Goal: Task Accomplishment & Management: Complete application form

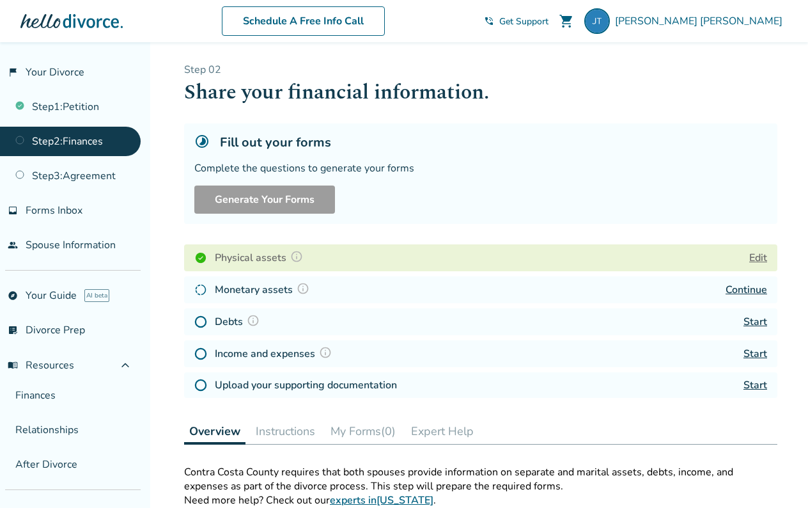
scroll to position [6, 0]
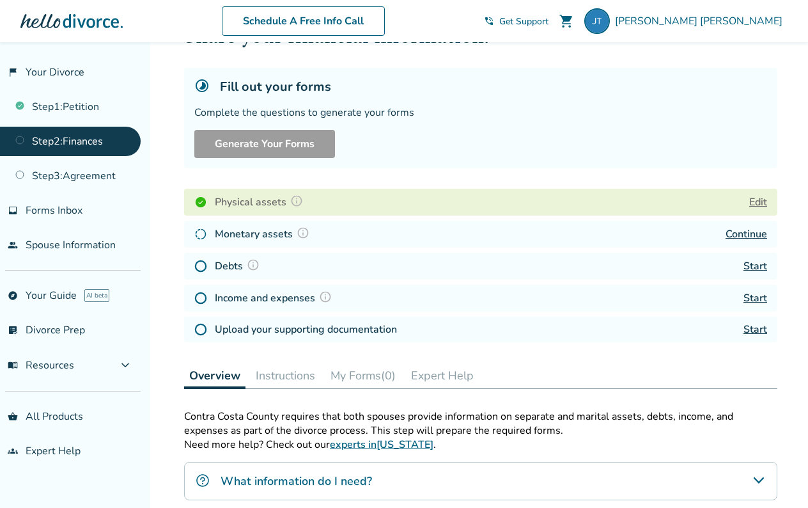
scroll to position [61, 0]
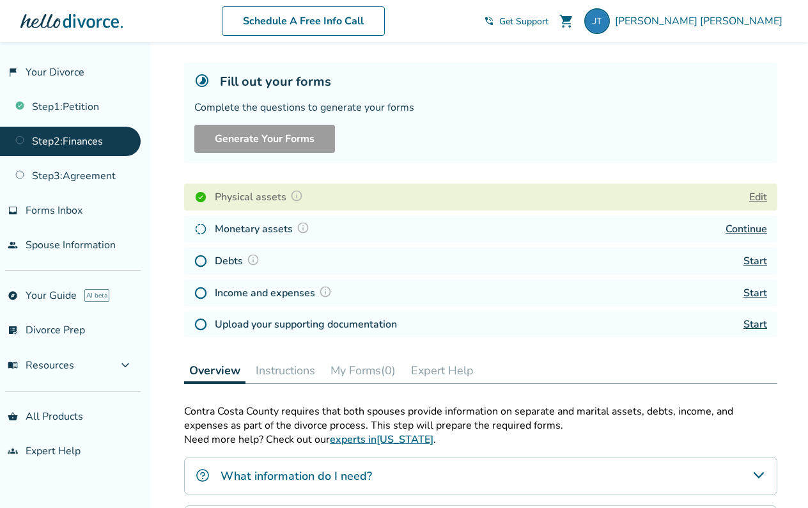
click at [753, 263] on link "Start" at bounding box center [756, 261] width 24 height 14
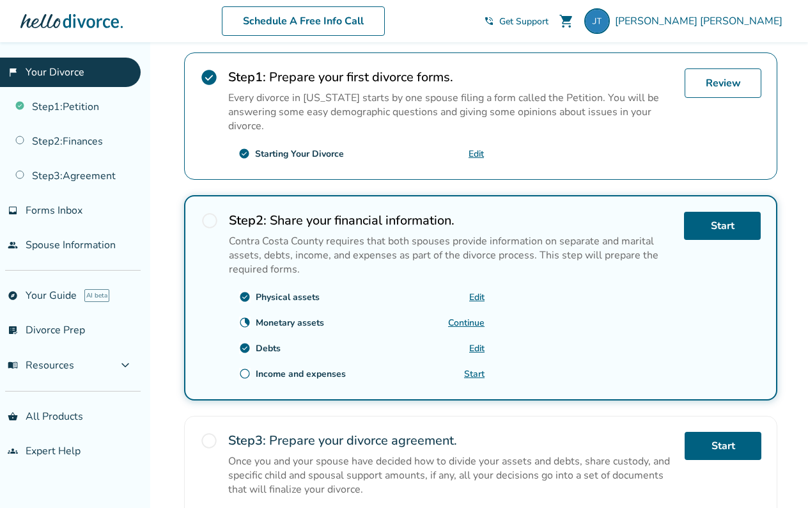
scroll to position [418, 0]
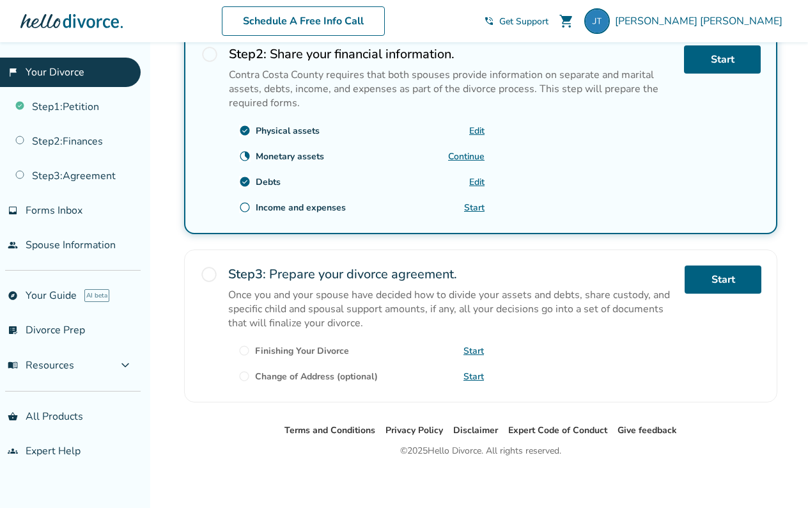
click at [473, 153] on link "Continue" at bounding box center [466, 156] width 36 height 12
